Goal: Book appointment/travel/reservation

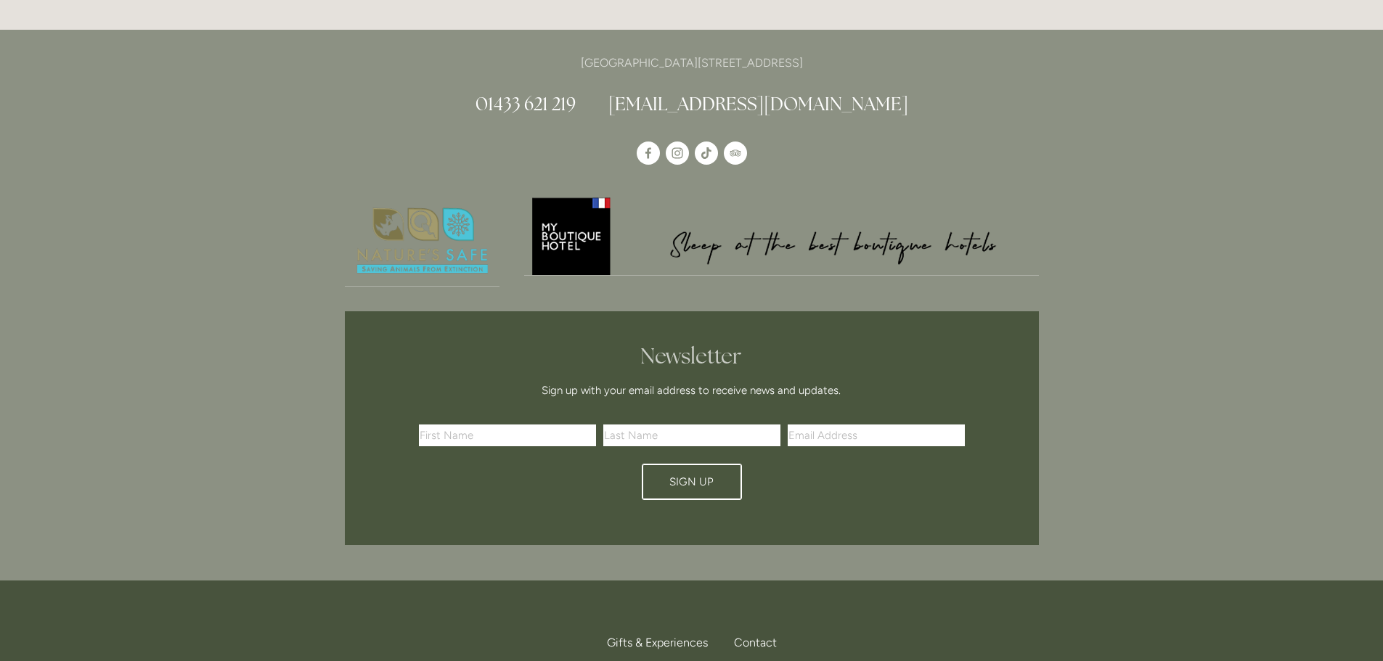
scroll to position [4318, 0]
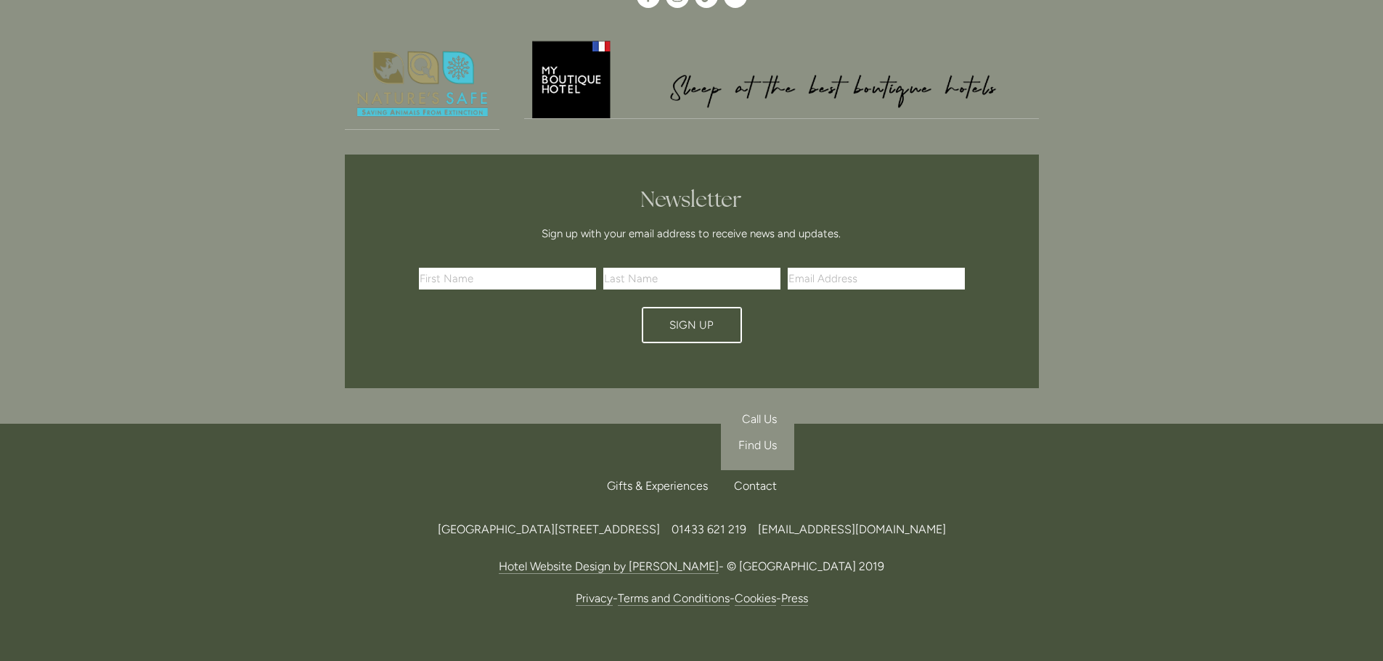
click at [750, 470] on div "Contact" at bounding box center [749, 486] width 54 height 32
click at [764, 438] on span "Find Us" at bounding box center [757, 445] width 38 height 14
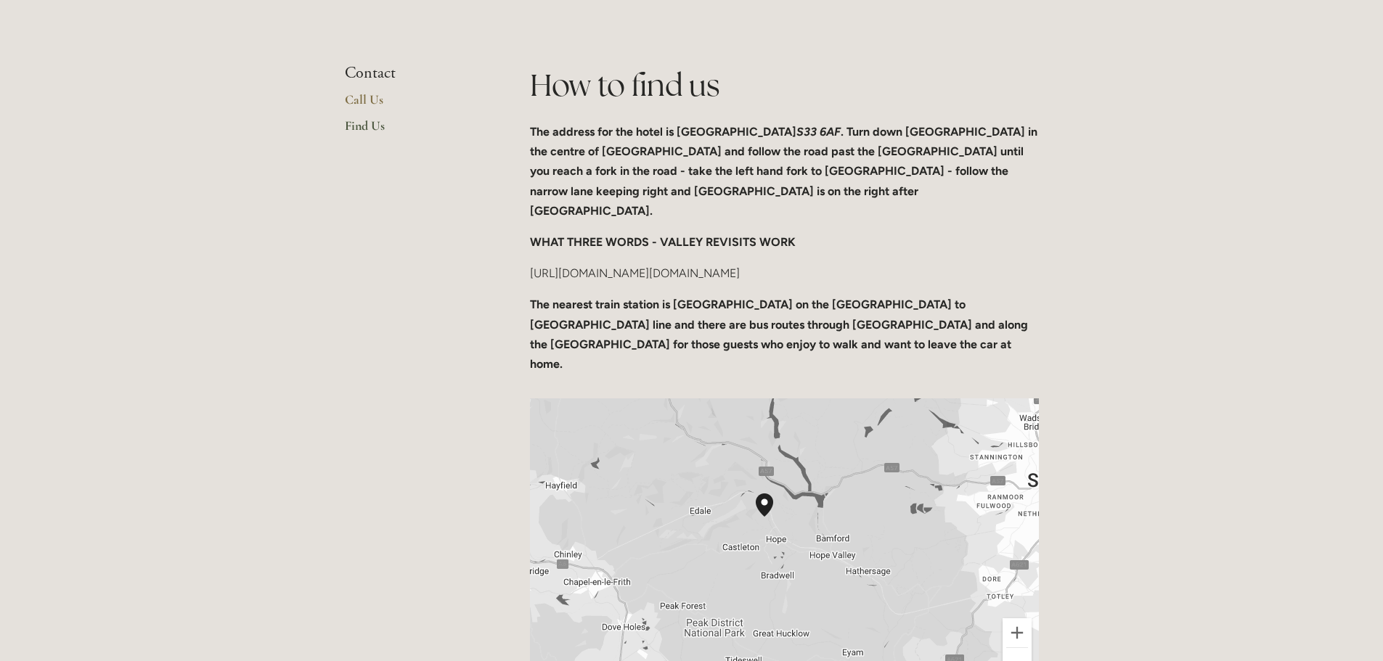
scroll to position [581, 0]
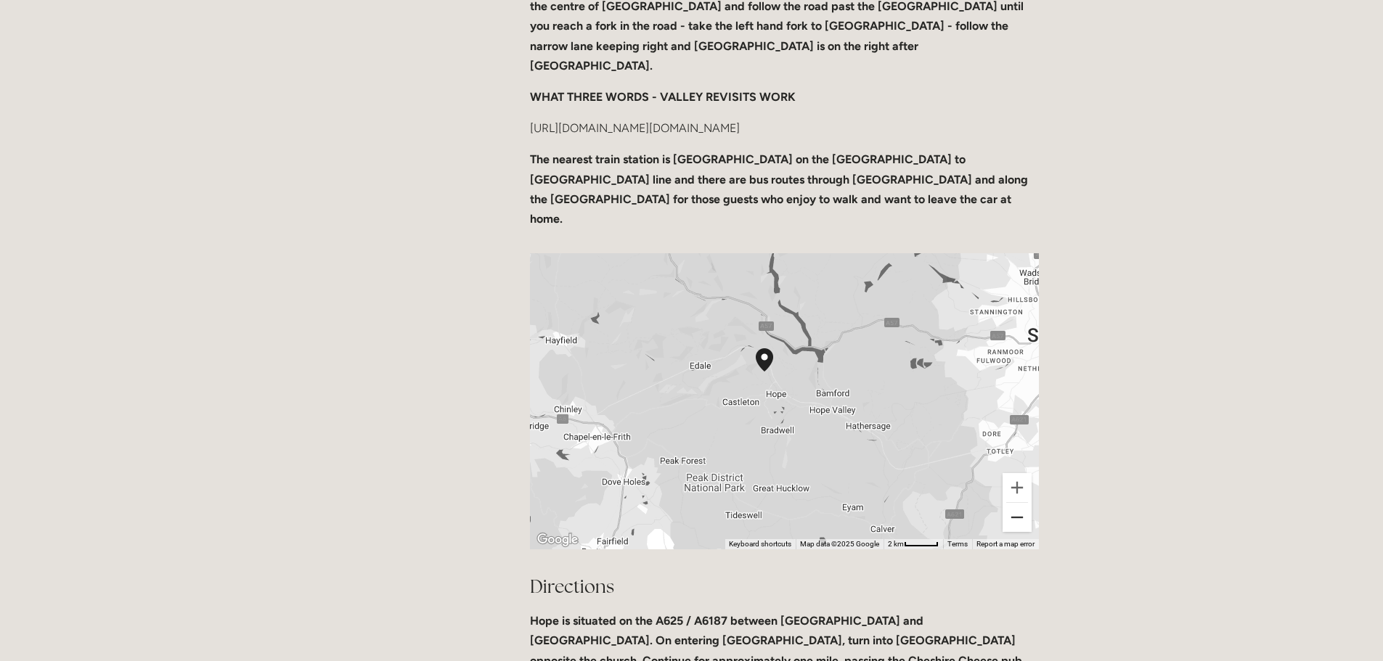
click at [1016, 503] on button "Zoom out" at bounding box center [1016, 517] width 29 height 29
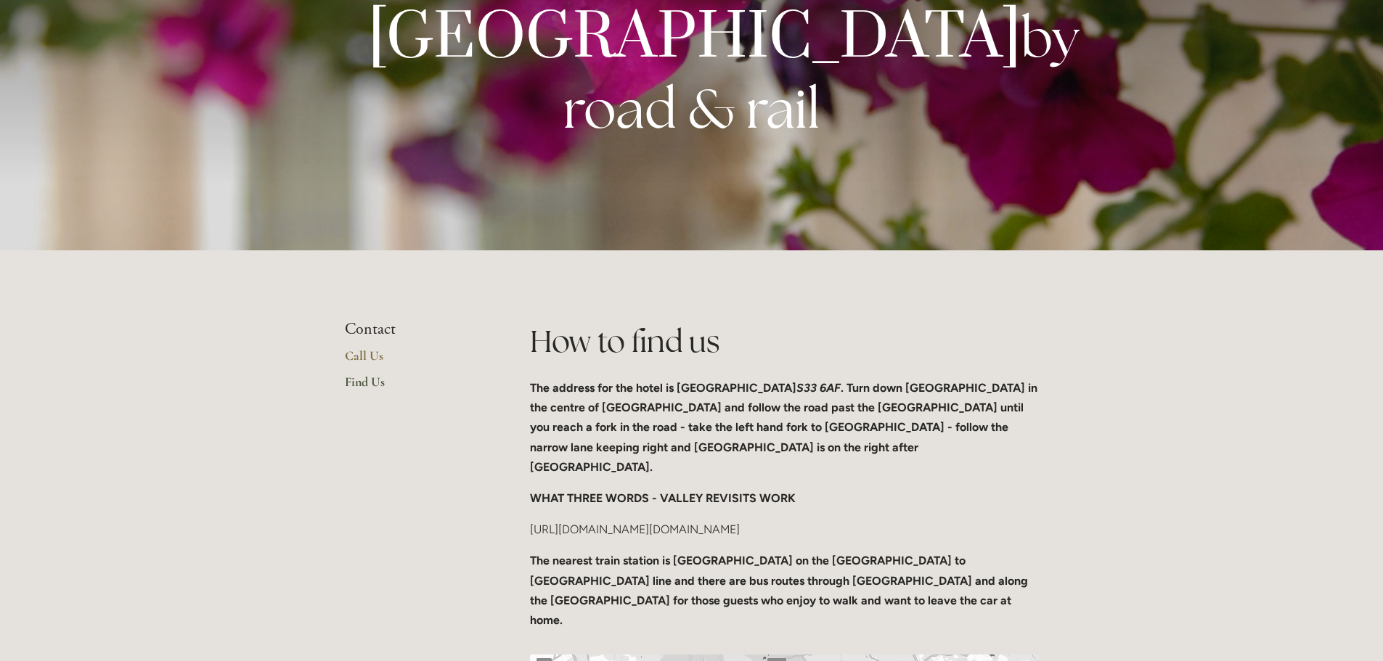
scroll to position [0, 0]
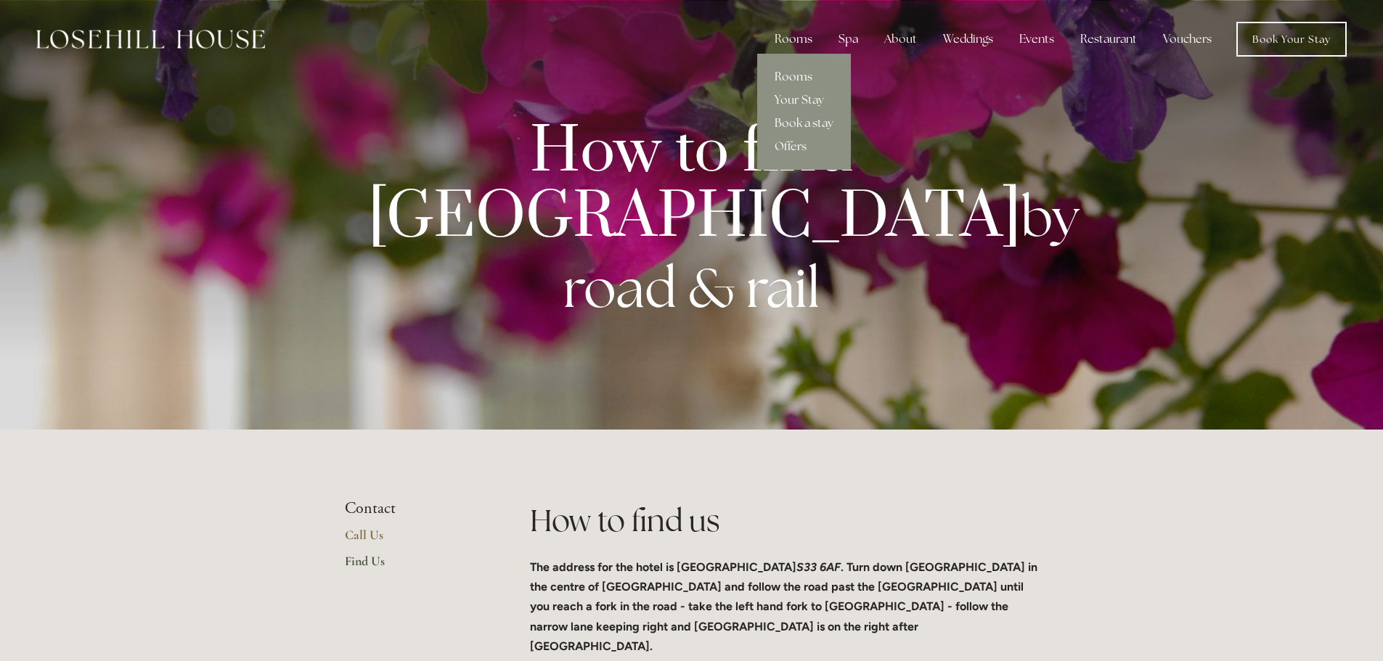
drag, startPoint x: 800, startPoint y: 35, endPoint x: 800, endPoint y: 71, distance: 36.3
click at [800, 54] on div "Rooms Rooms Your Stay Book a stay Offers" at bounding box center [793, 39] width 61 height 29
click at [800, 77] on link "Rooms" at bounding box center [804, 76] width 94 height 23
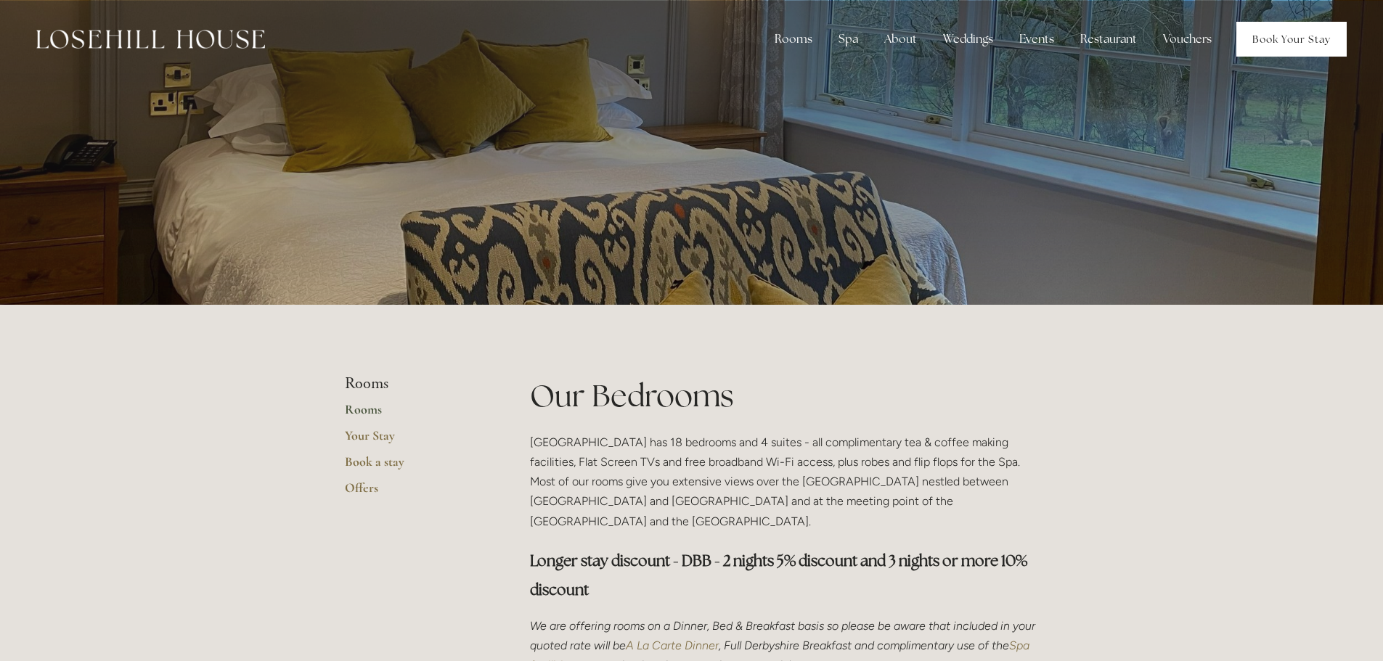
click at [1286, 38] on link "Book Your Stay" at bounding box center [1291, 39] width 110 height 35
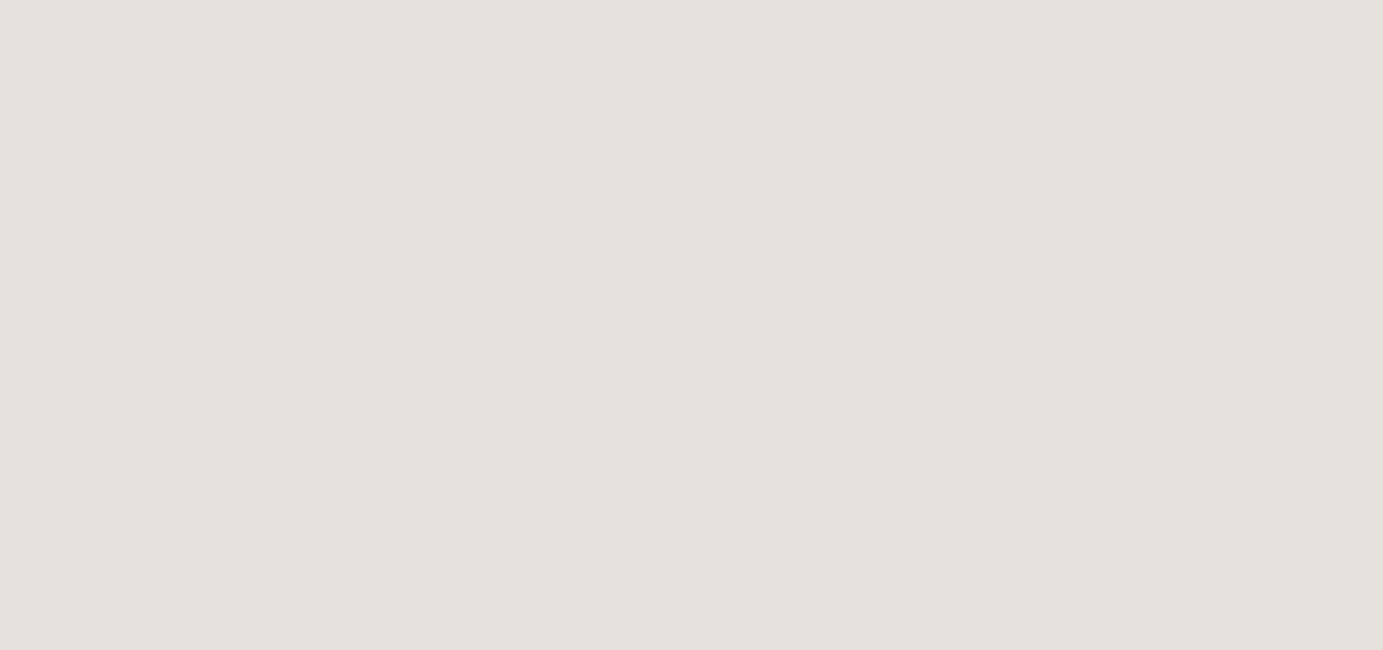
scroll to position [878, 0]
